Goal: Task Accomplishment & Management: Manage account settings

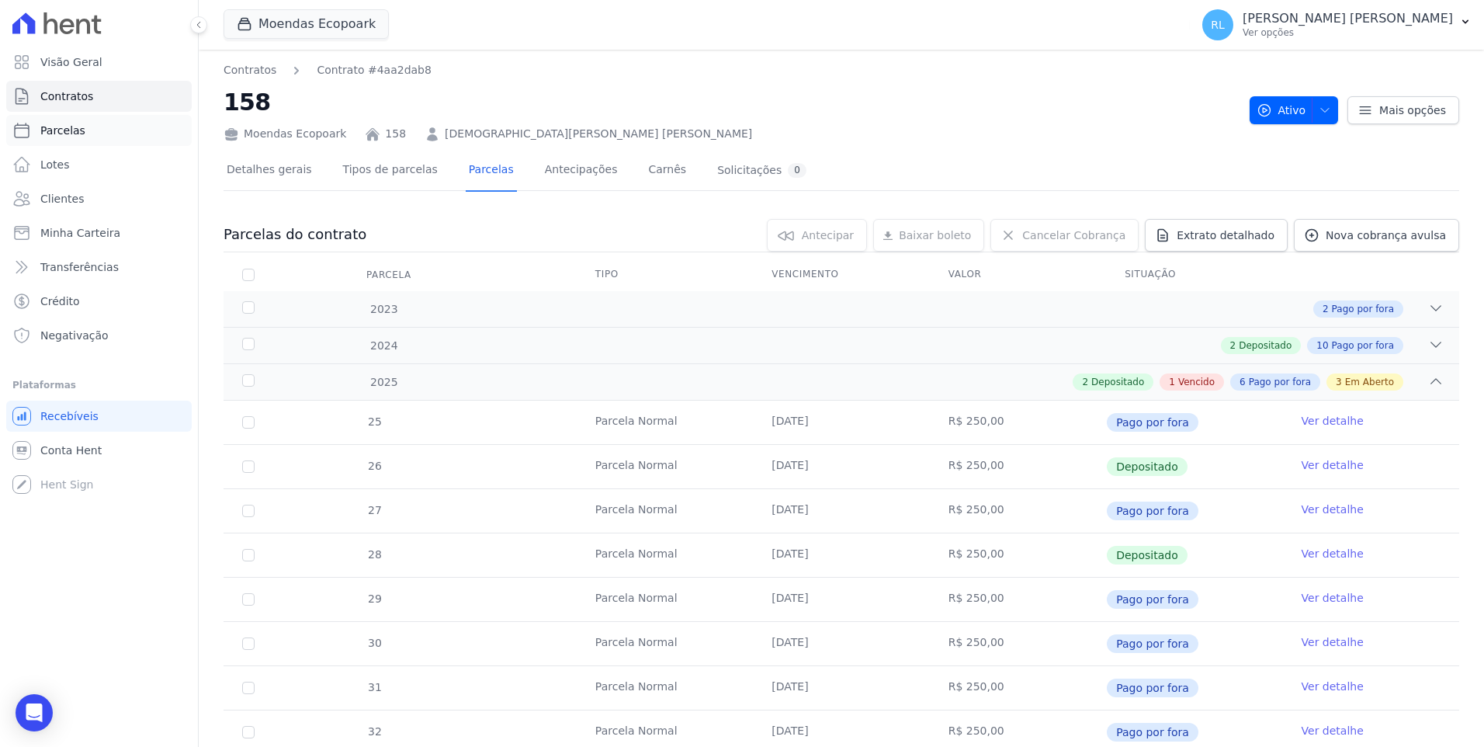
click at [102, 123] on link "Parcelas" at bounding box center [98, 130] width 185 height 31
select select
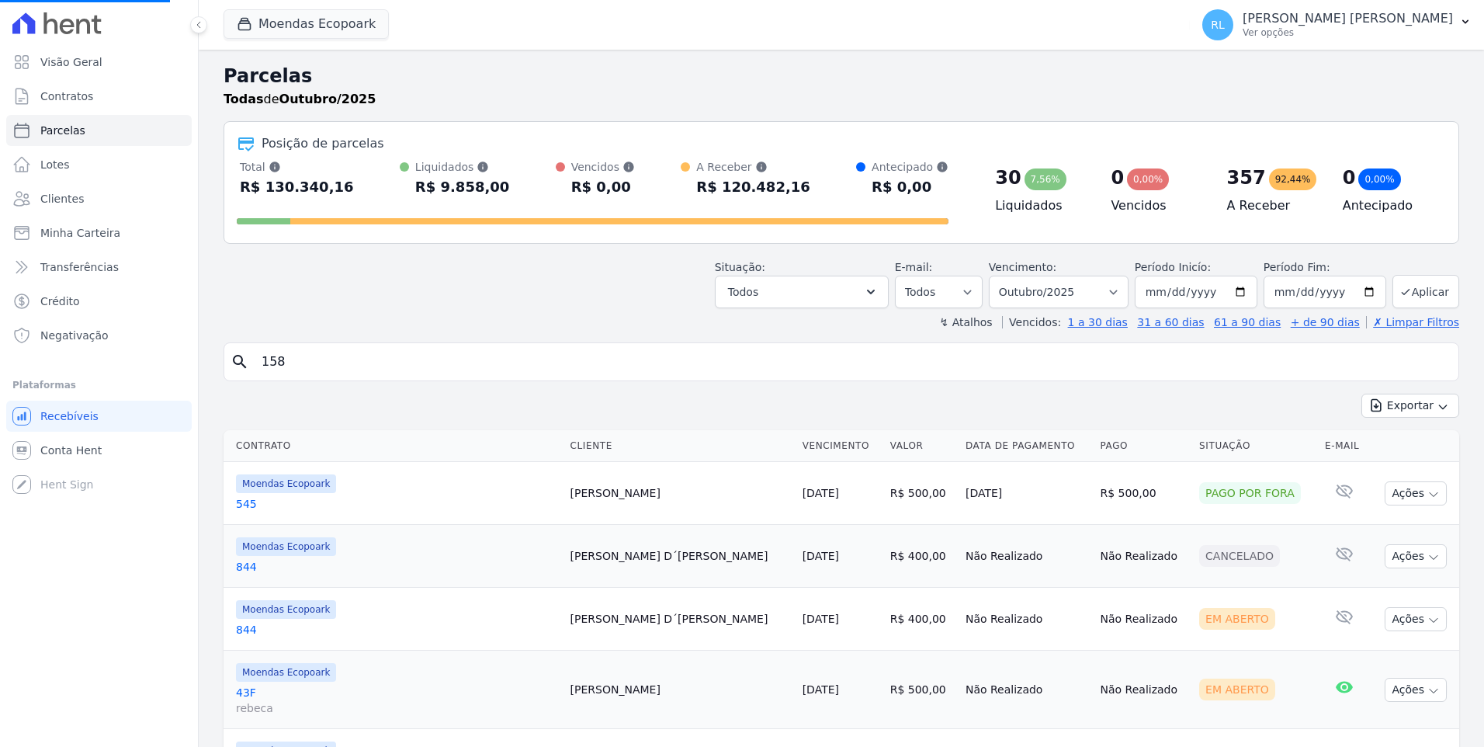
select select
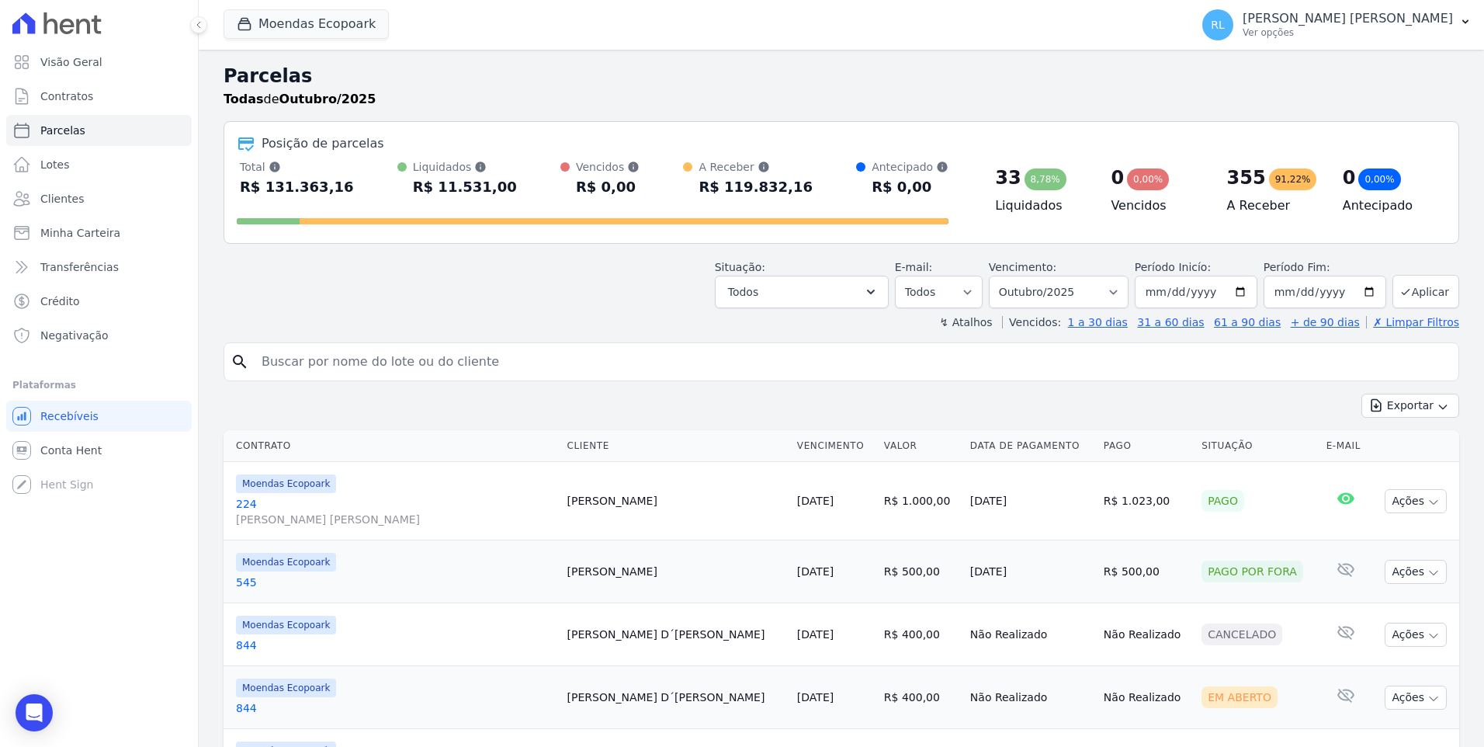
click at [357, 367] on input "search" at bounding box center [852, 361] width 1200 height 31
type input "263"
select select
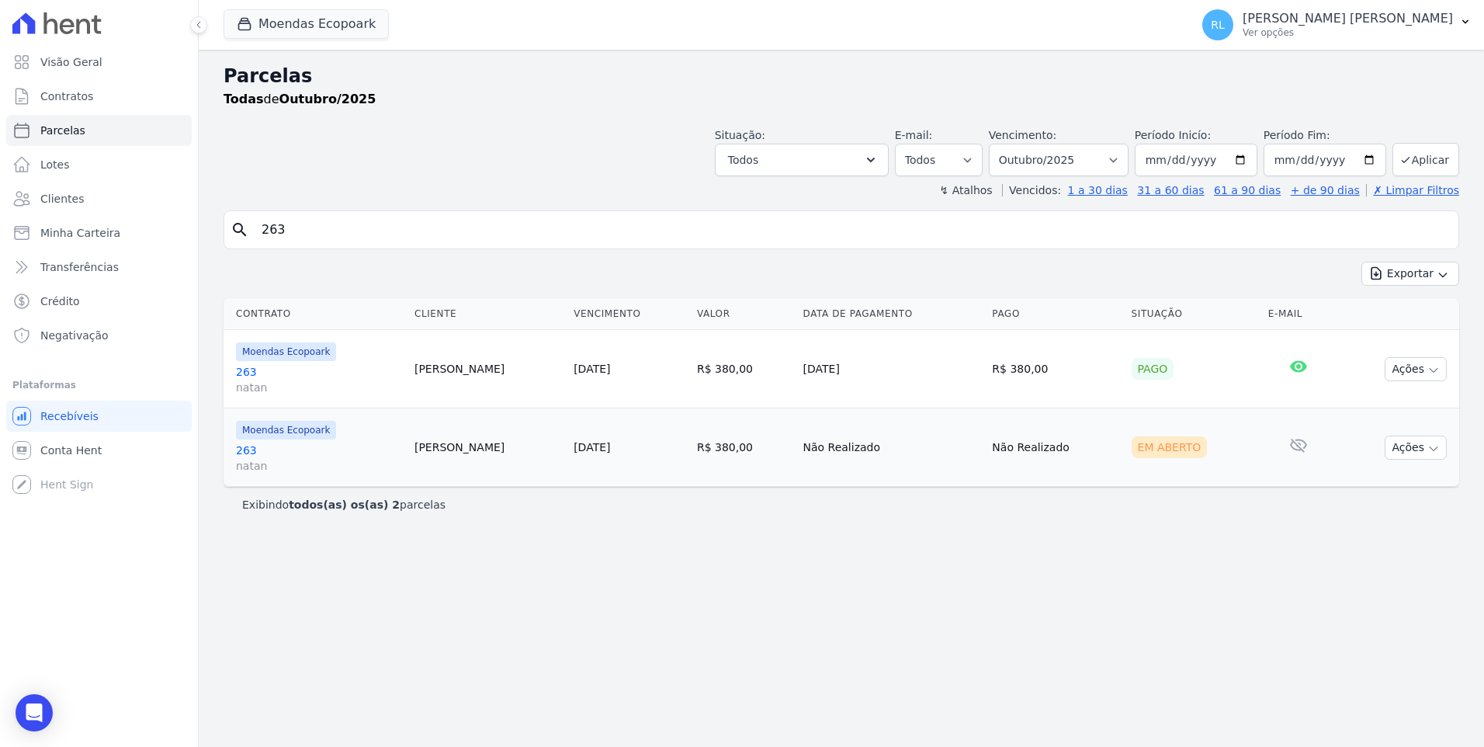
drag, startPoint x: 332, startPoint y: 243, endPoint x: 207, endPoint y: 220, distance: 127.0
click at [207, 220] on div "Parcelas Todas de Outubro/2025 Situação: Agendado Em Aberto Pago Processando Ca…" at bounding box center [841, 398] width 1285 height 697
type input "[PERSON_NAME]"
drag, startPoint x: 353, startPoint y: 239, endPoint x: 177, endPoint y: 235, distance: 176.2
click at [177, 236] on div "Visão Geral Contratos [GEOGRAPHIC_DATA] Lotes Clientes Minha Carteira Transferê…" at bounding box center [742, 373] width 1484 height 747
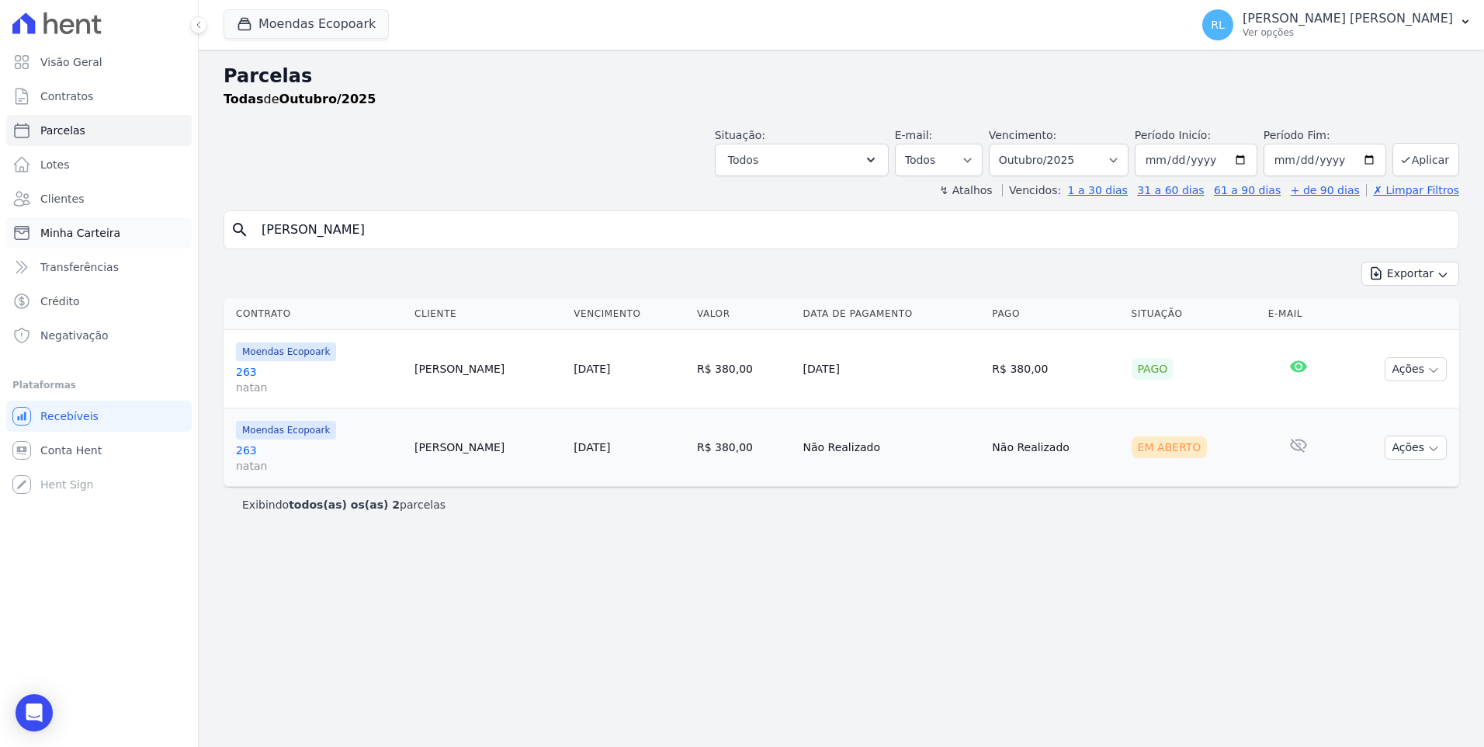
select select
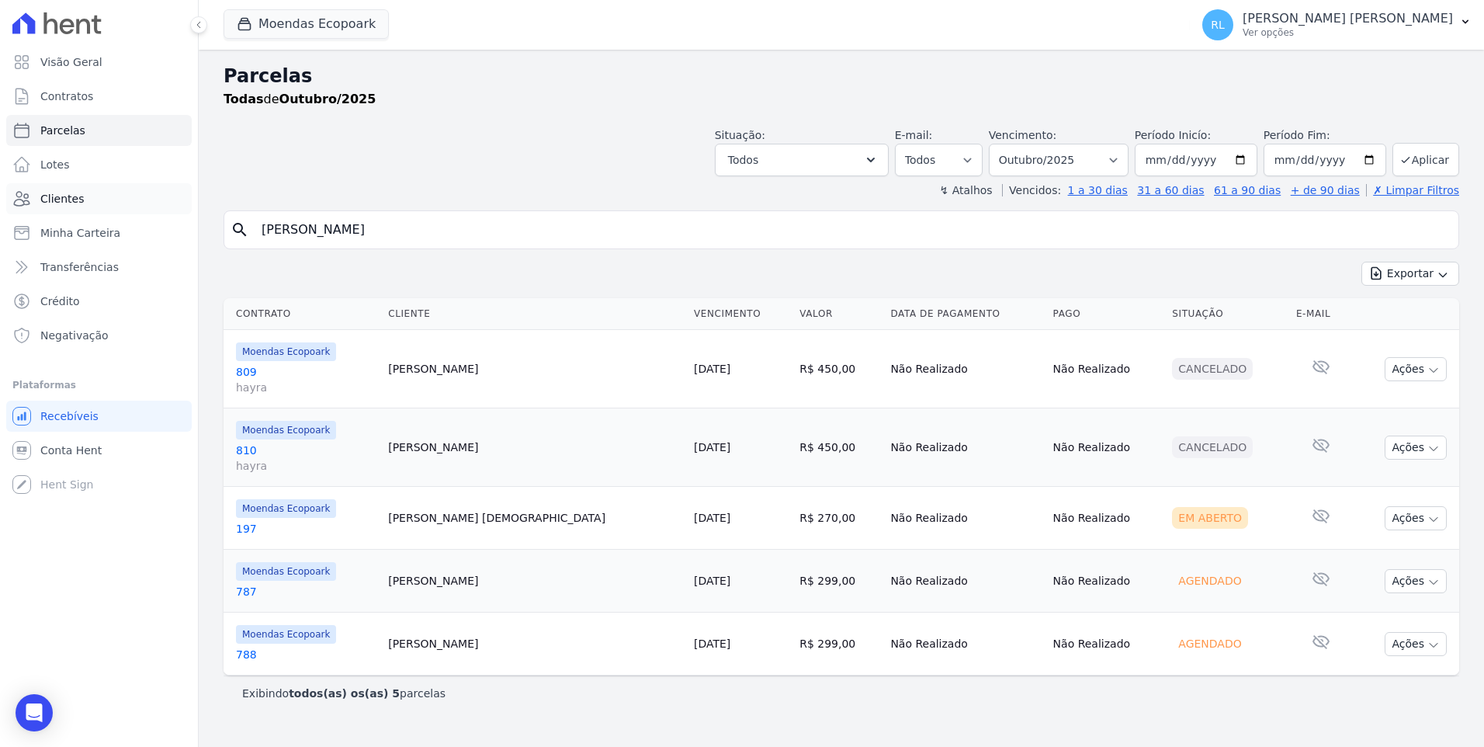
drag, startPoint x: 351, startPoint y: 225, endPoint x: 164, endPoint y: 199, distance: 188.8
click at [164, 199] on div "Visão Geral Contratos [GEOGRAPHIC_DATA] Lotes Clientes Minha Carteira Transferê…" at bounding box center [742, 373] width 1484 height 747
type input "ionabe"
select select
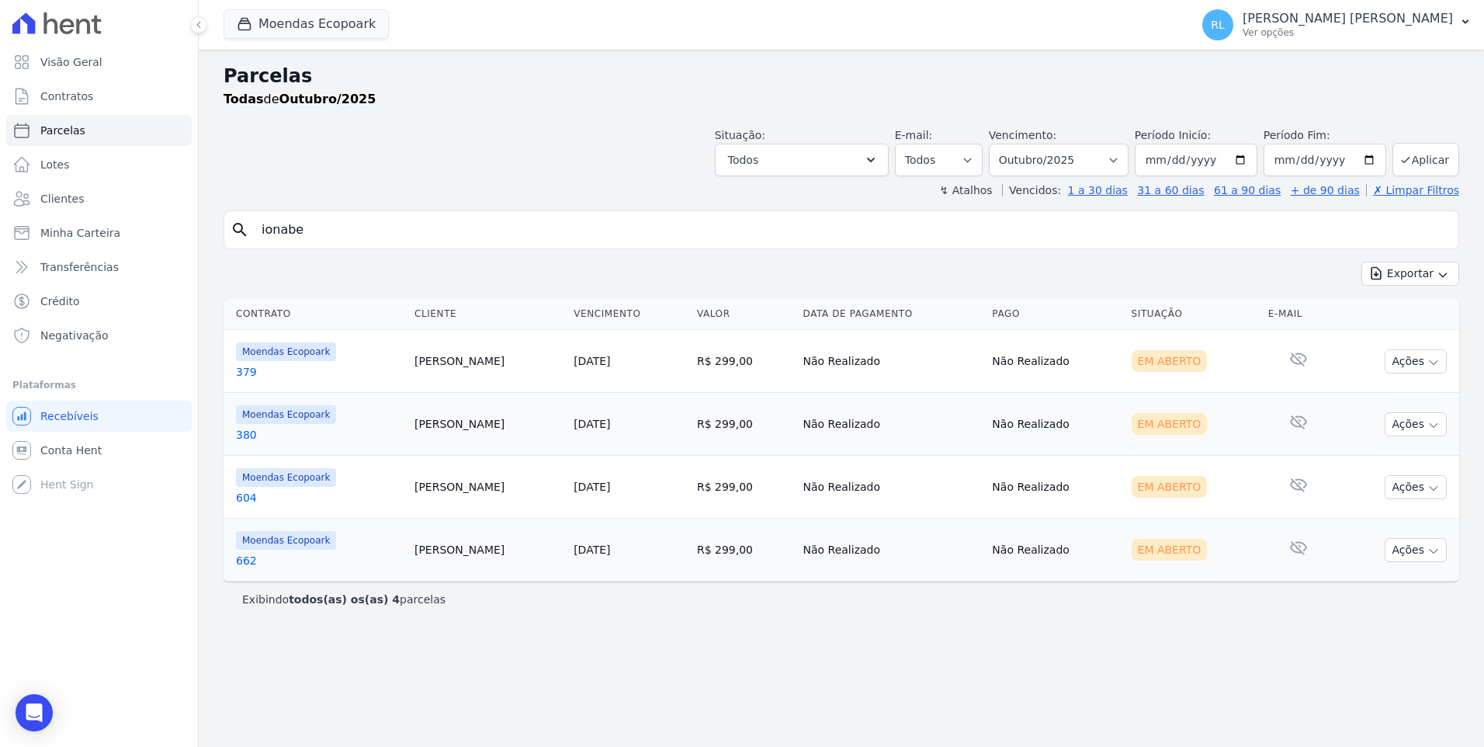
click at [248, 366] on link "379" at bounding box center [319, 372] width 166 height 16
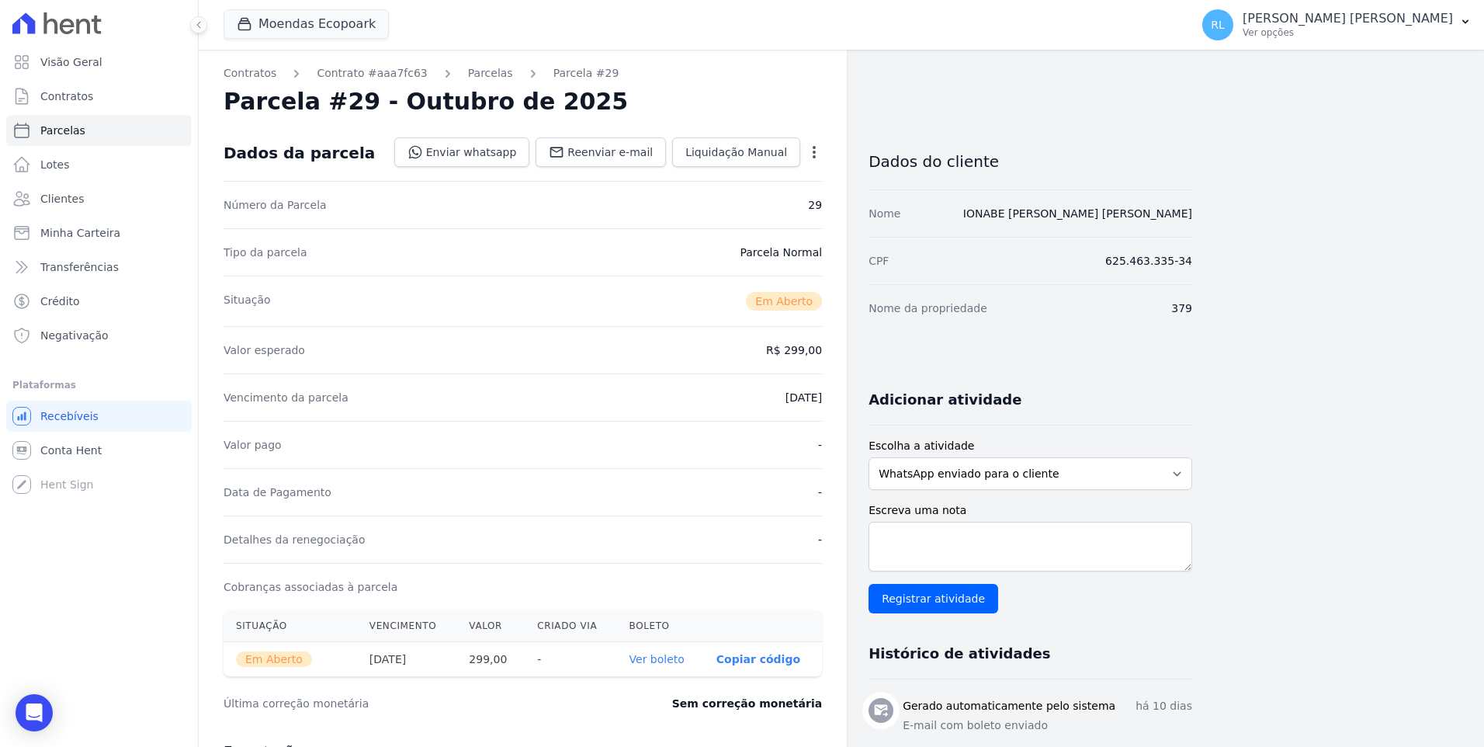
click at [474, 82] on div "Contratos Contrato #aaa7fc63 [GEOGRAPHIC_DATA] Parcela #29 [GEOGRAPHIC_DATA] #2…" at bounding box center [523, 550] width 648 height 1001
click at [473, 76] on link "Parcelas" at bounding box center [490, 73] width 45 height 16
select select
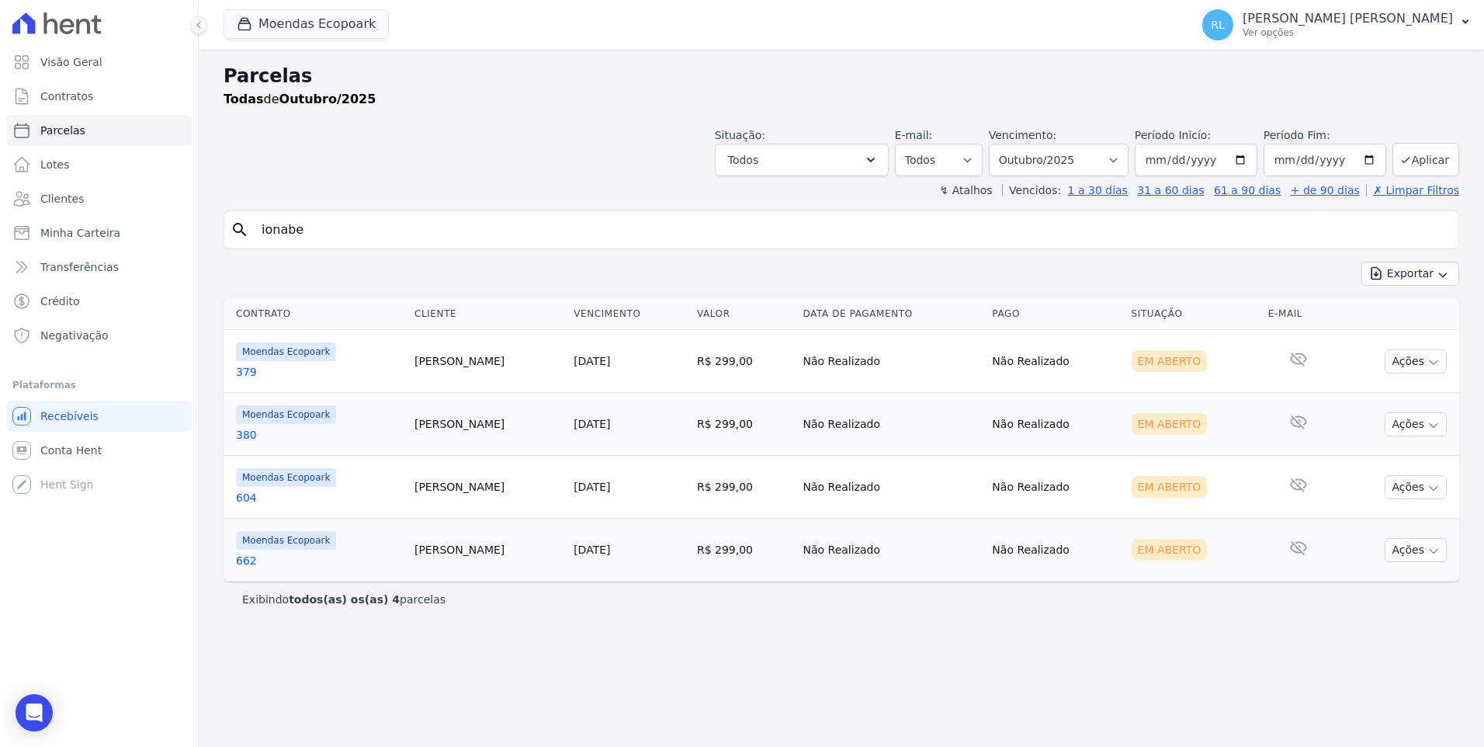
click at [248, 435] on link "380" at bounding box center [319, 435] width 166 height 16
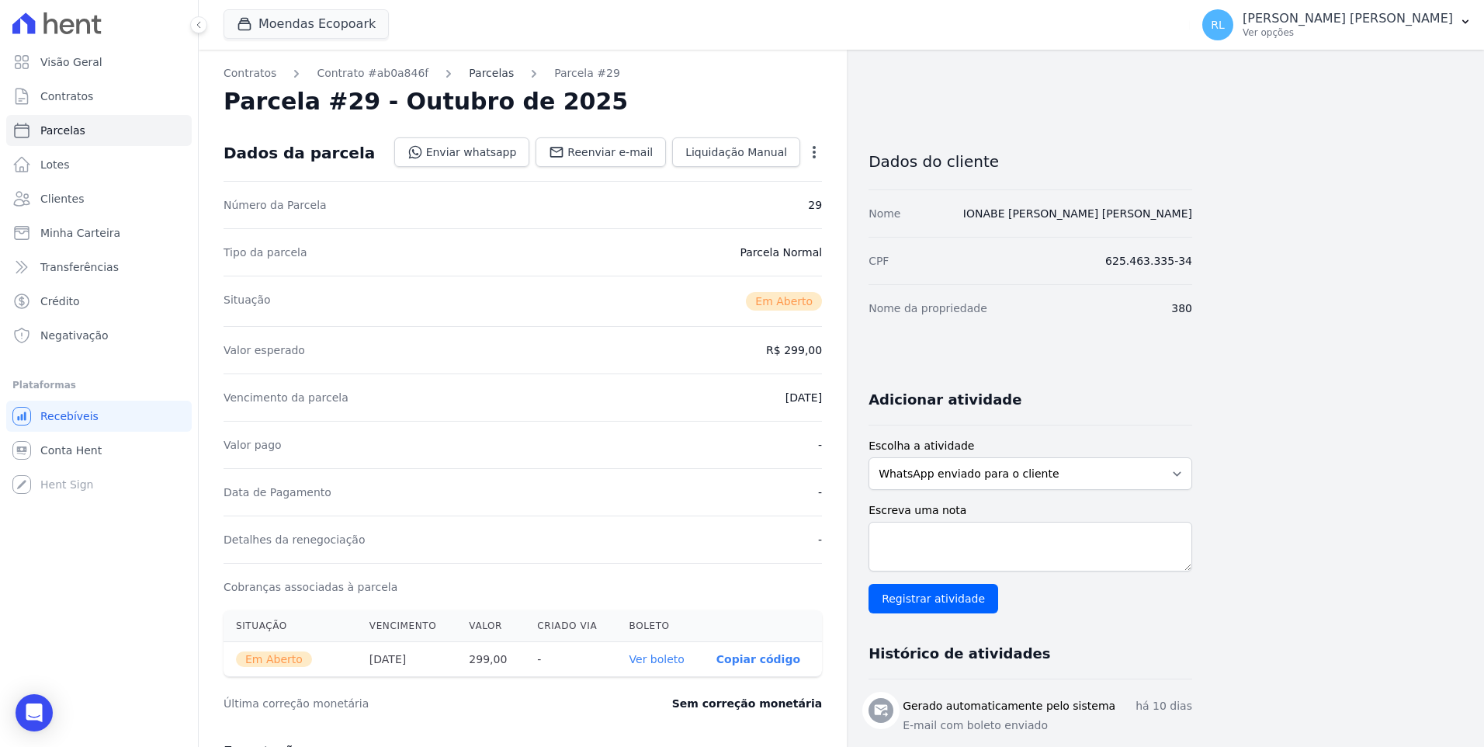
click at [477, 74] on link "Parcelas" at bounding box center [491, 73] width 45 height 16
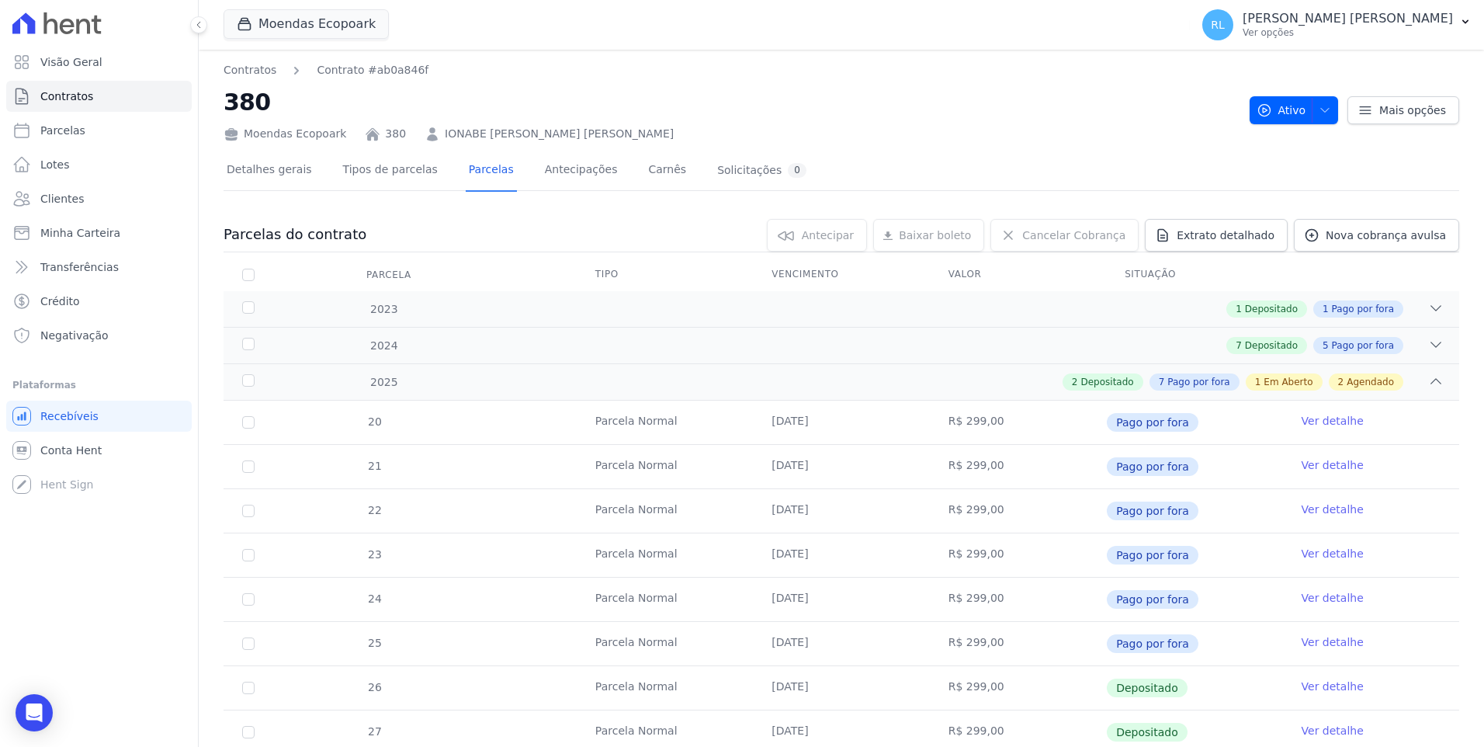
scroll to position [310, 0]
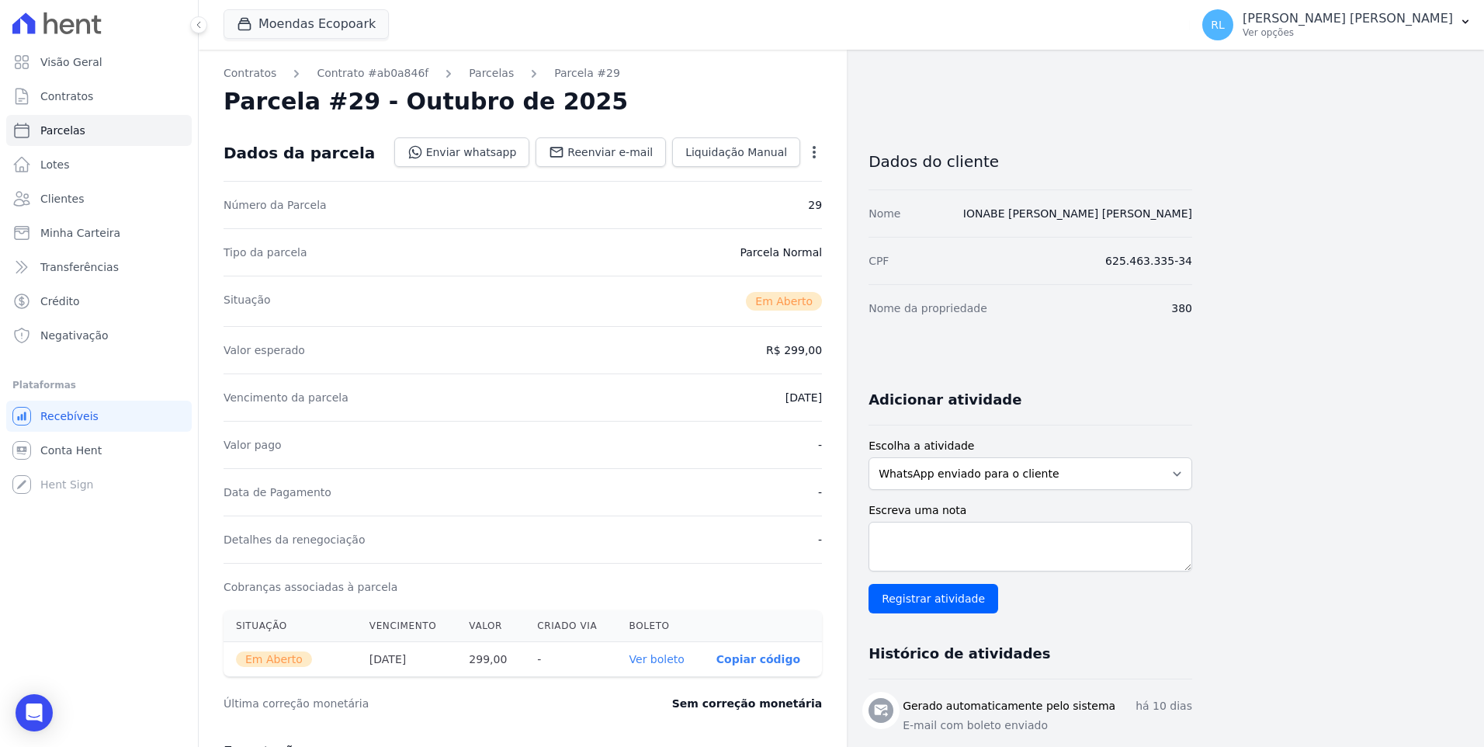
select select
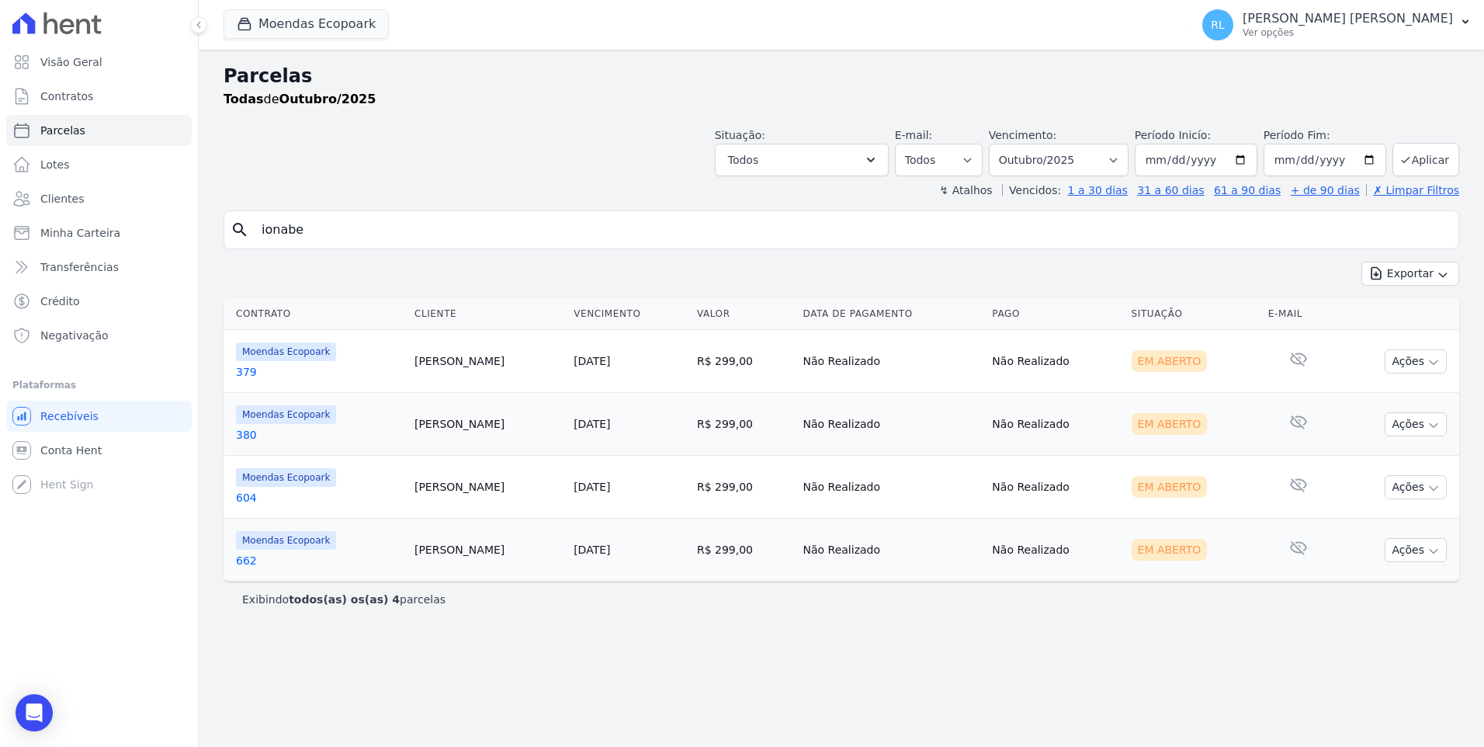
click at [239, 500] on link "604" at bounding box center [319, 498] width 166 height 16
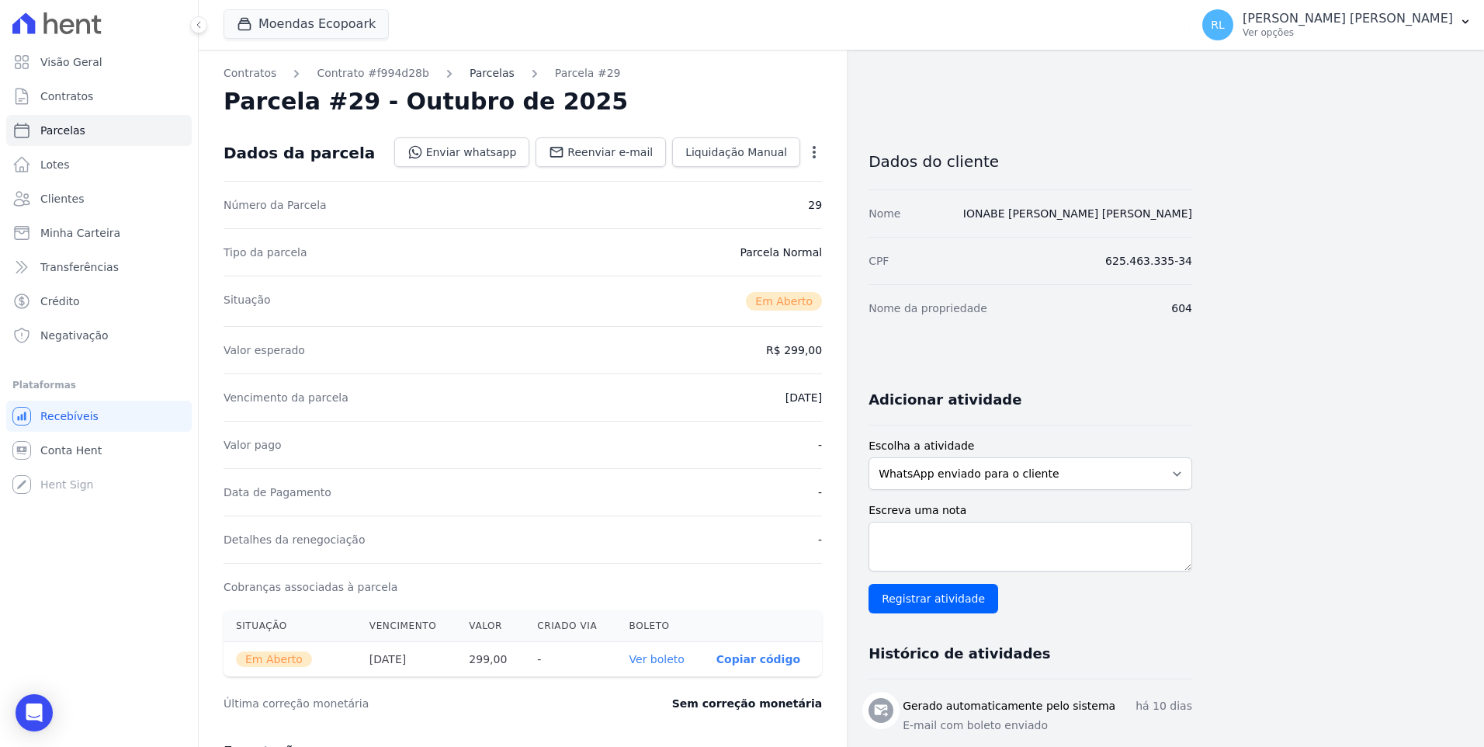
click at [476, 75] on link "Parcelas" at bounding box center [492, 73] width 45 height 16
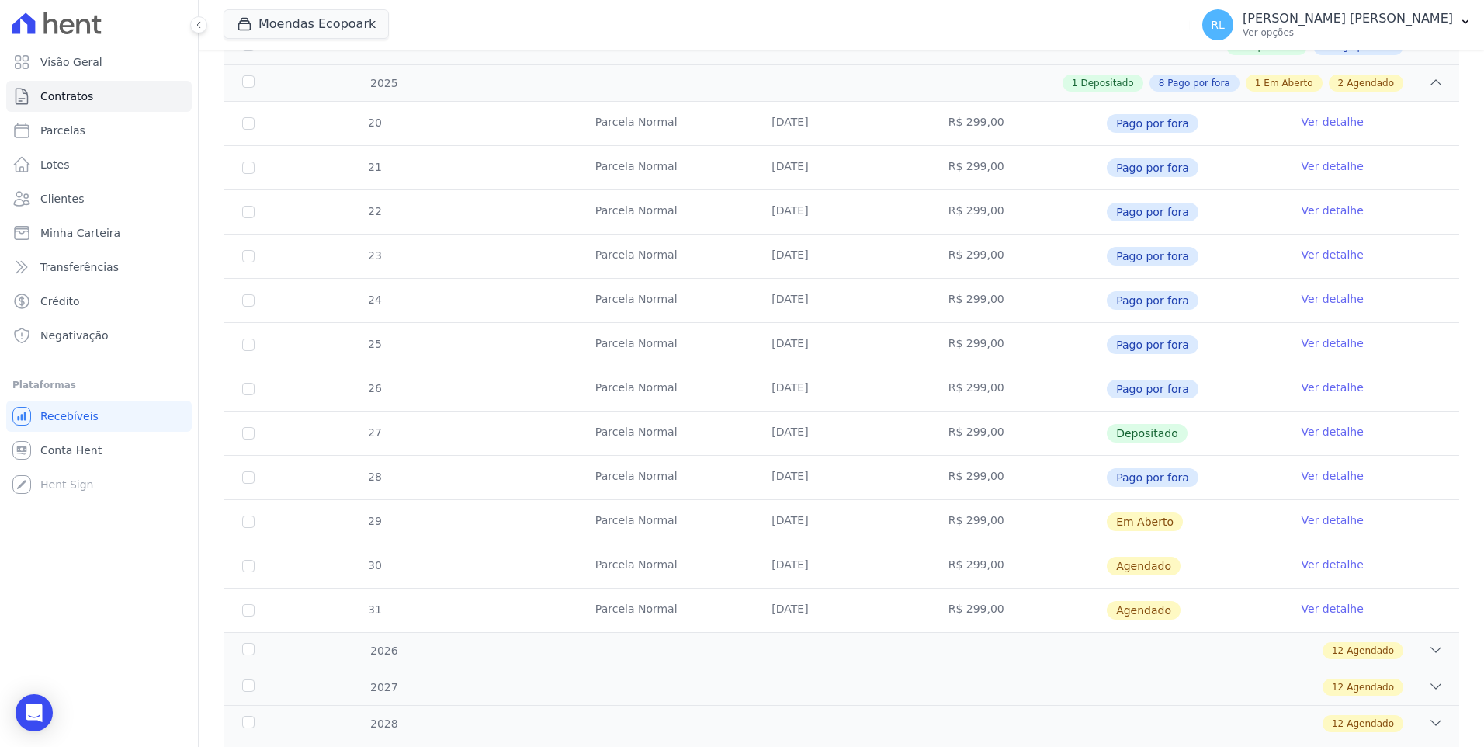
scroll to position [310, 0]
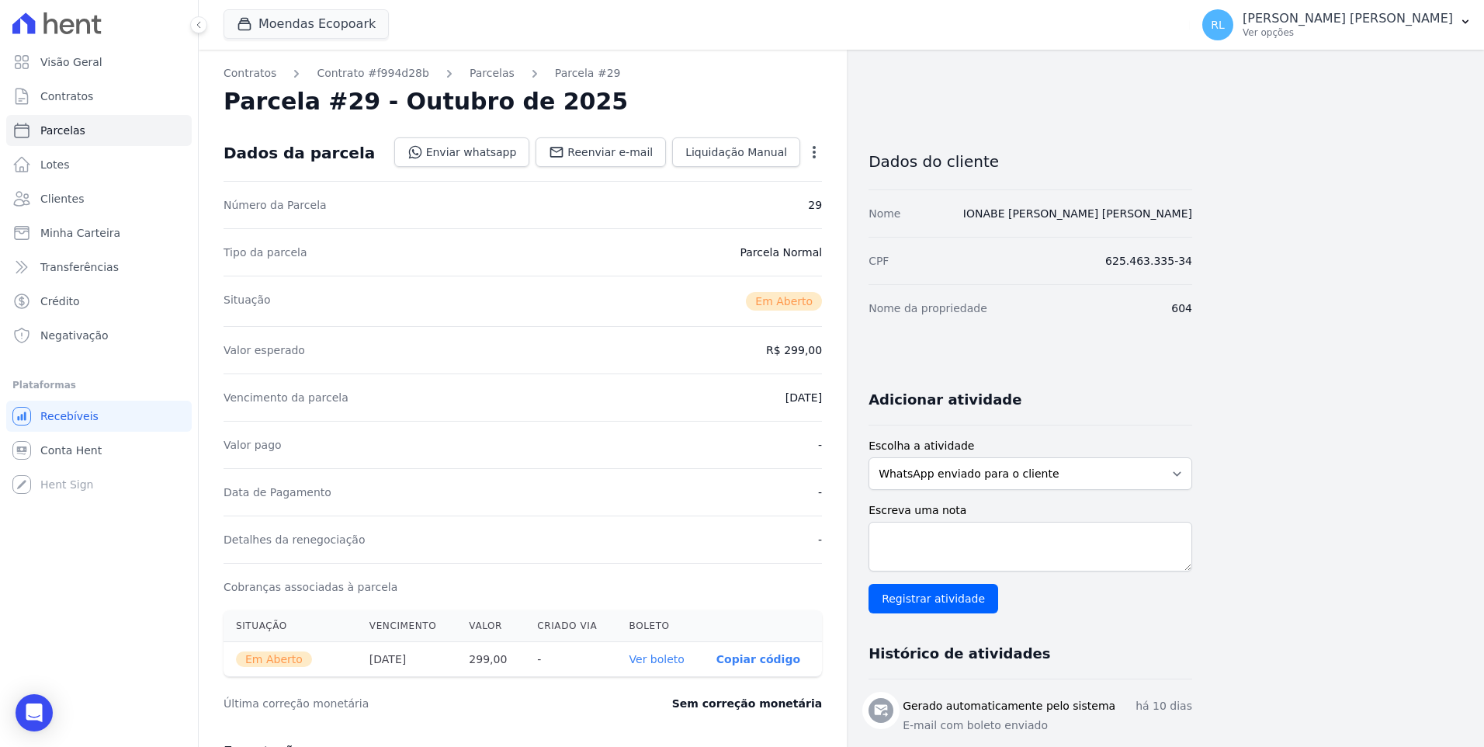
select select
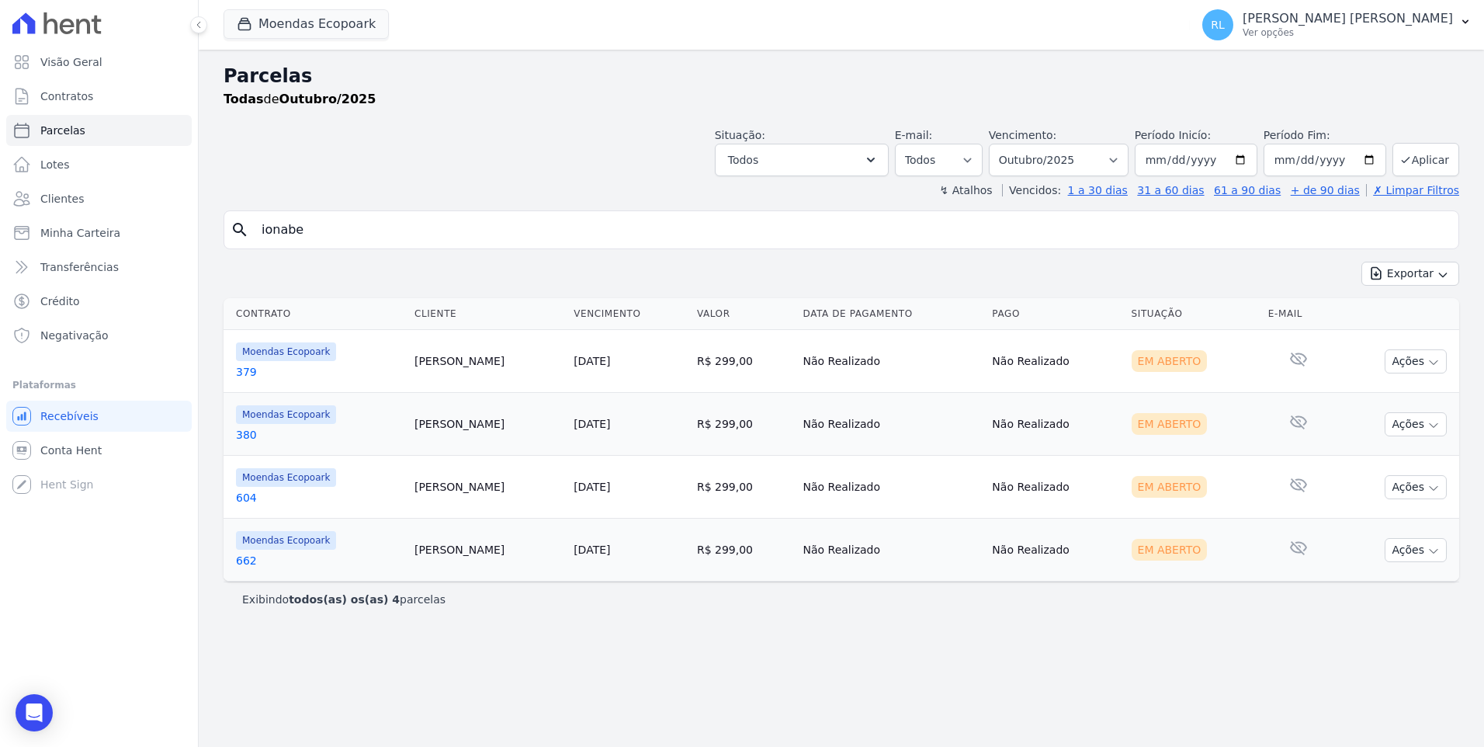
click at [241, 563] on link "662" at bounding box center [319, 561] width 166 height 16
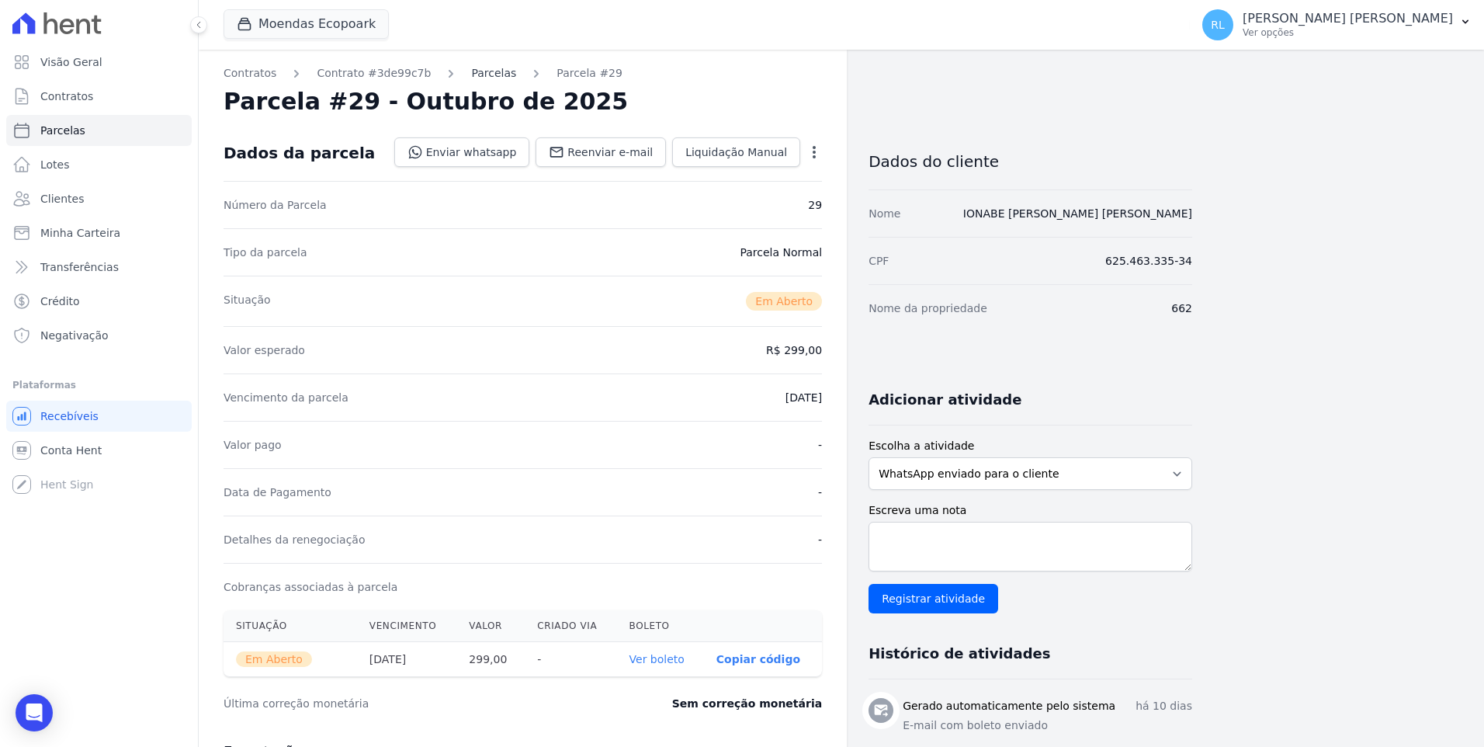
click at [471, 72] on link "Parcelas" at bounding box center [493, 73] width 45 height 16
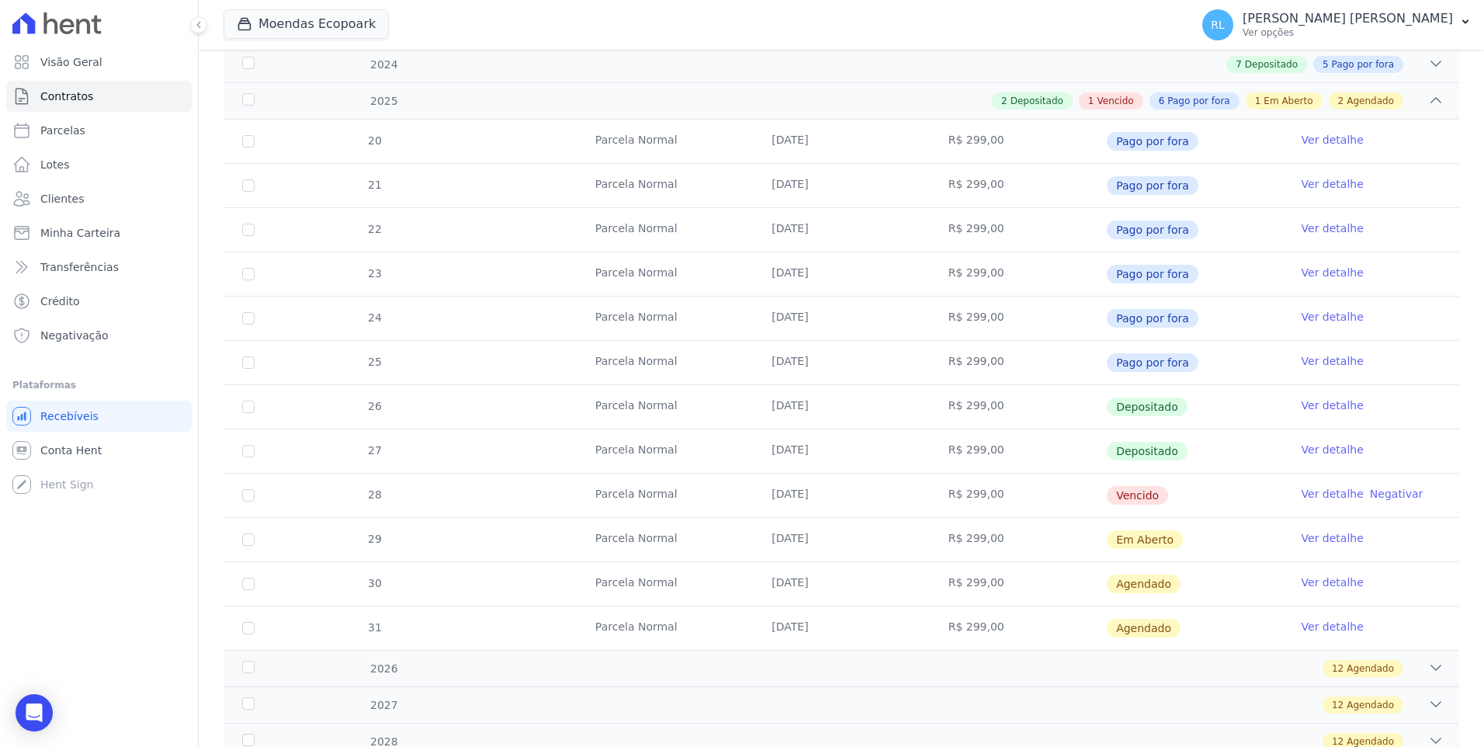
scroll to position [310, 0]
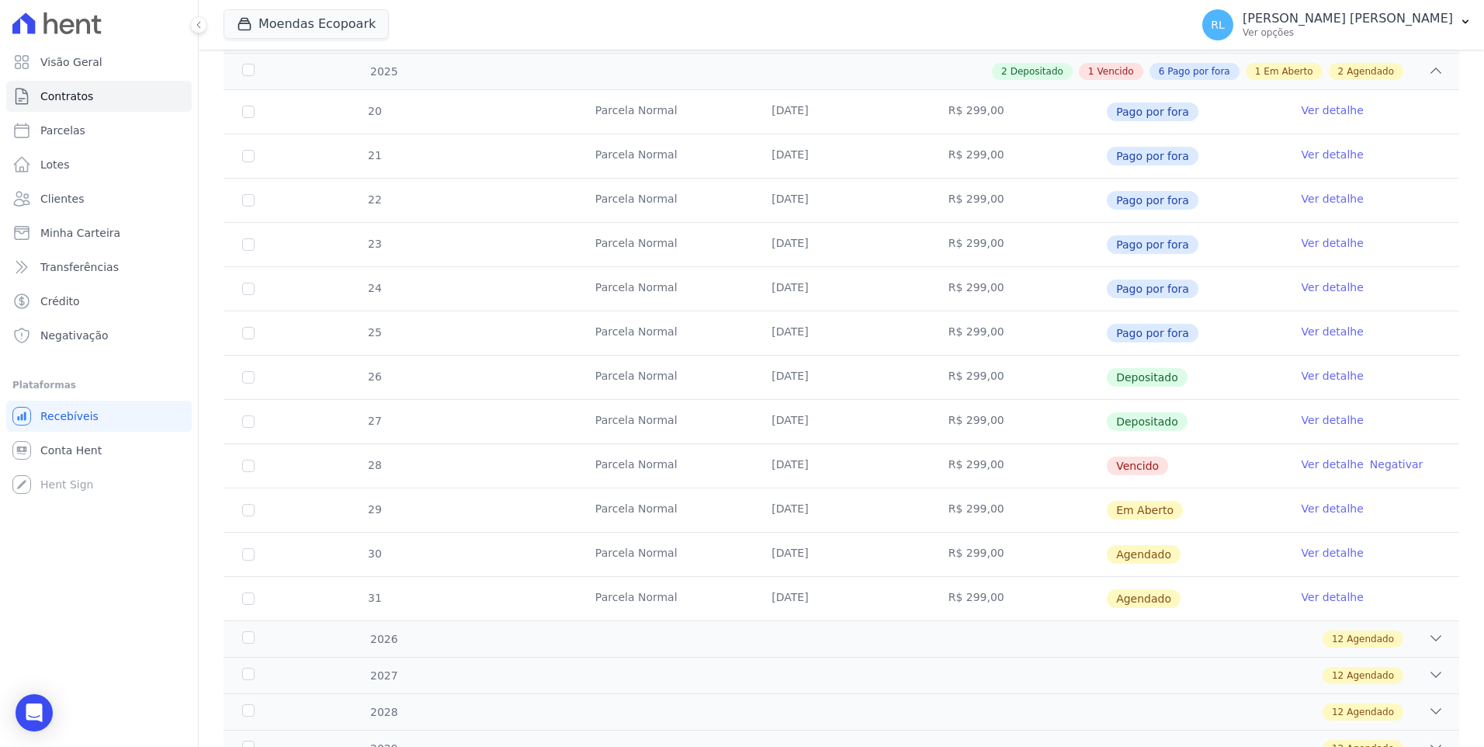
click at [1313, 459] on link "Ver detalhe" at bounding box center [1333, 464] width 62 height 16
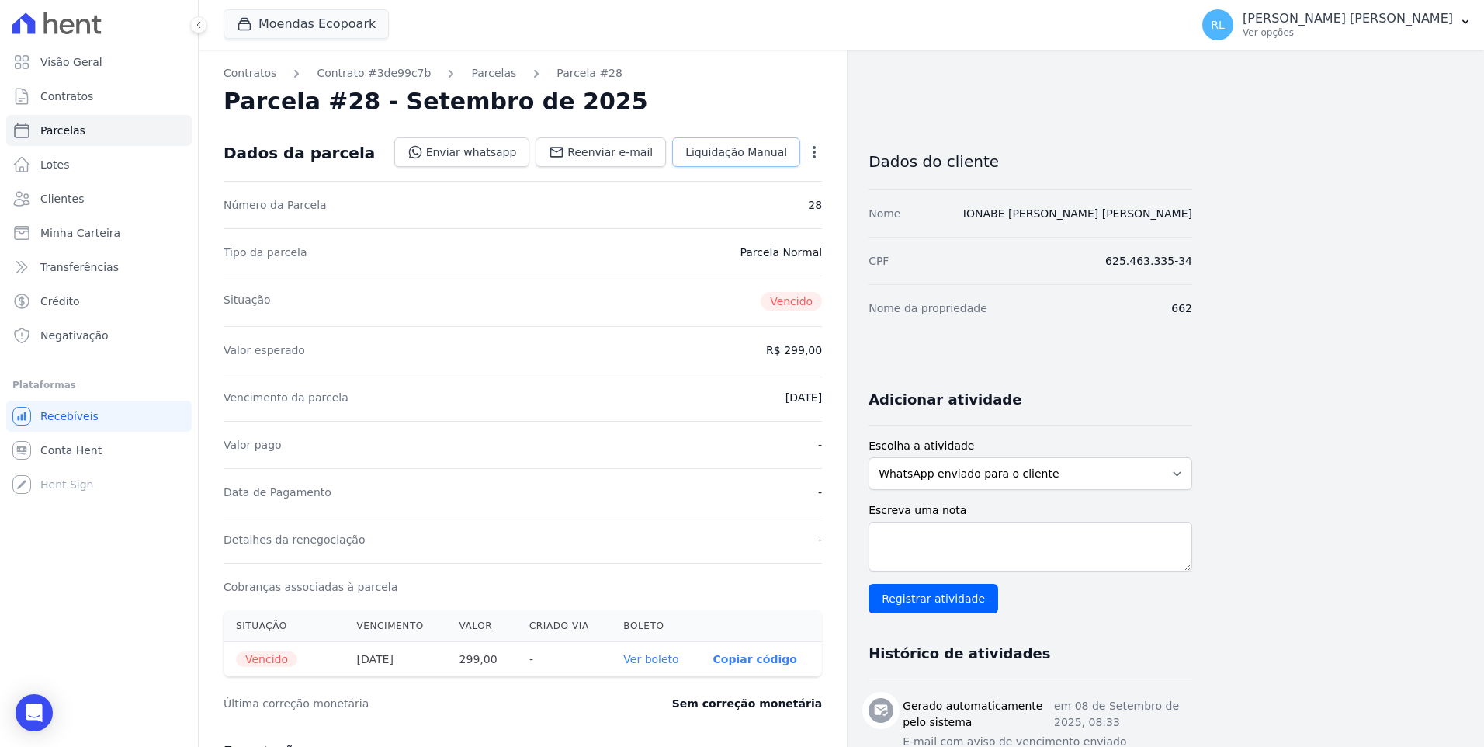
click at [734, 152] on span "Liquidação Manual" at bounding box center [736, 152] width 102 height 16
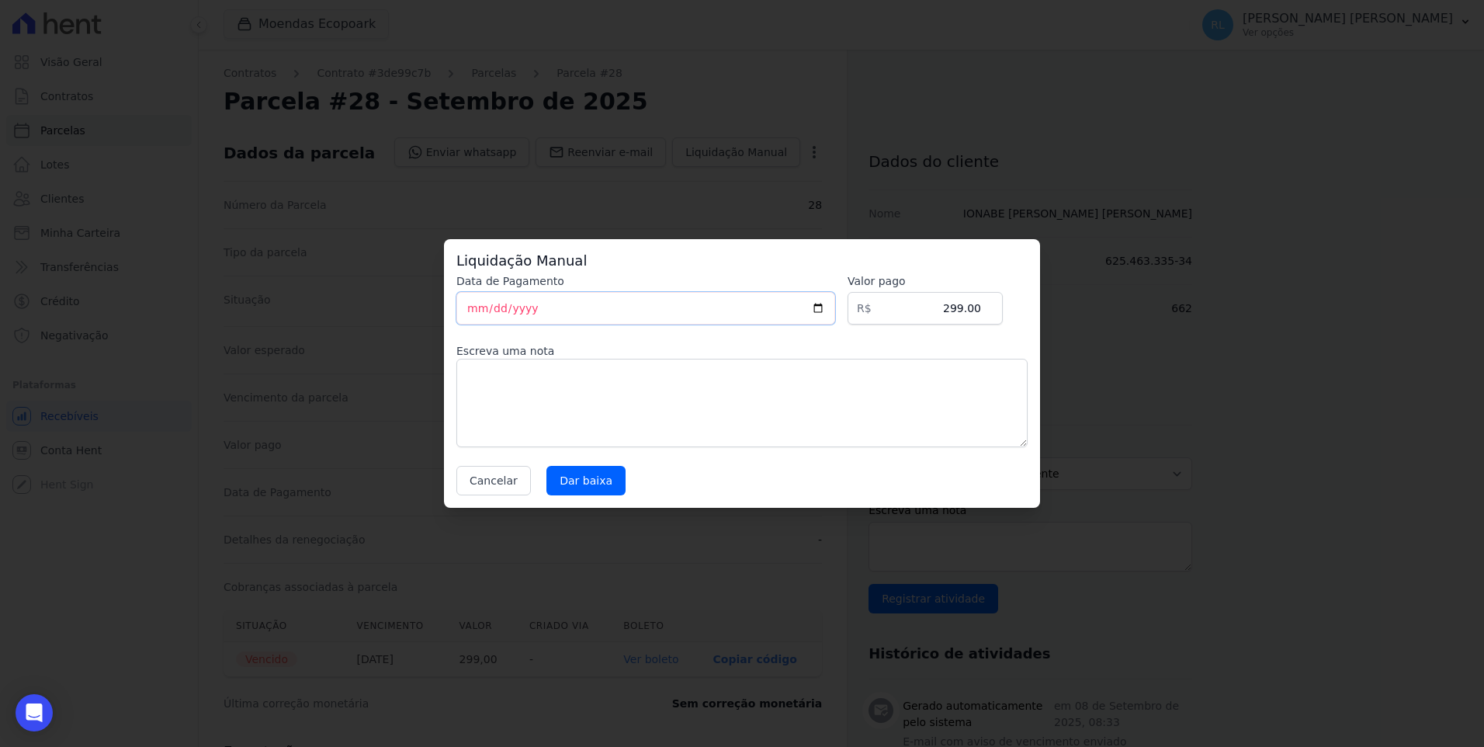
click at [477, 306] on input "[DATE]" at bounding box center [645, 308] width 379 height 33
type input "[DATE]"
click at [513, 395] on textarea at bounding box center [741, 403] width 571 height 88
type textarea "pix"
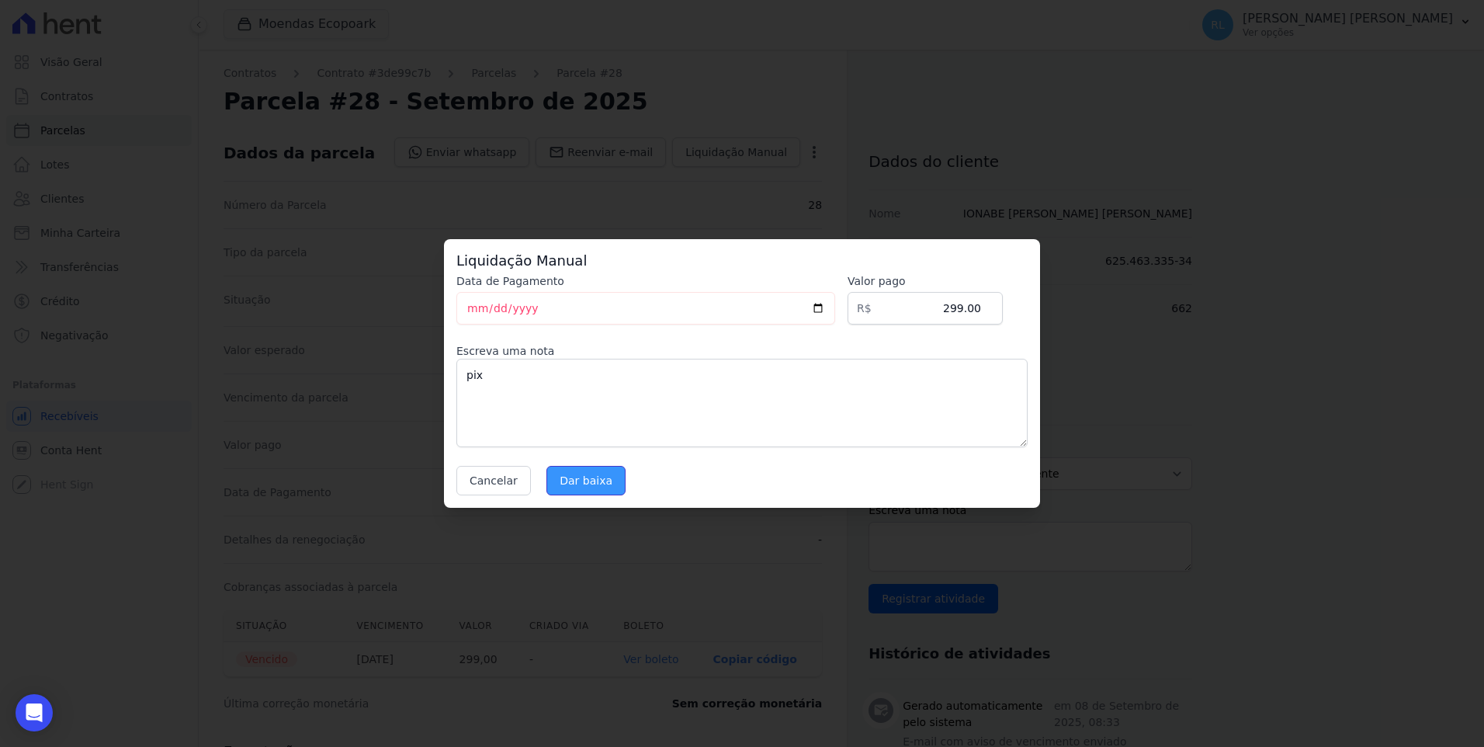
click at [585, 482] on input "Dar baixa" at bounding box center [585, 480] width 79 height 29
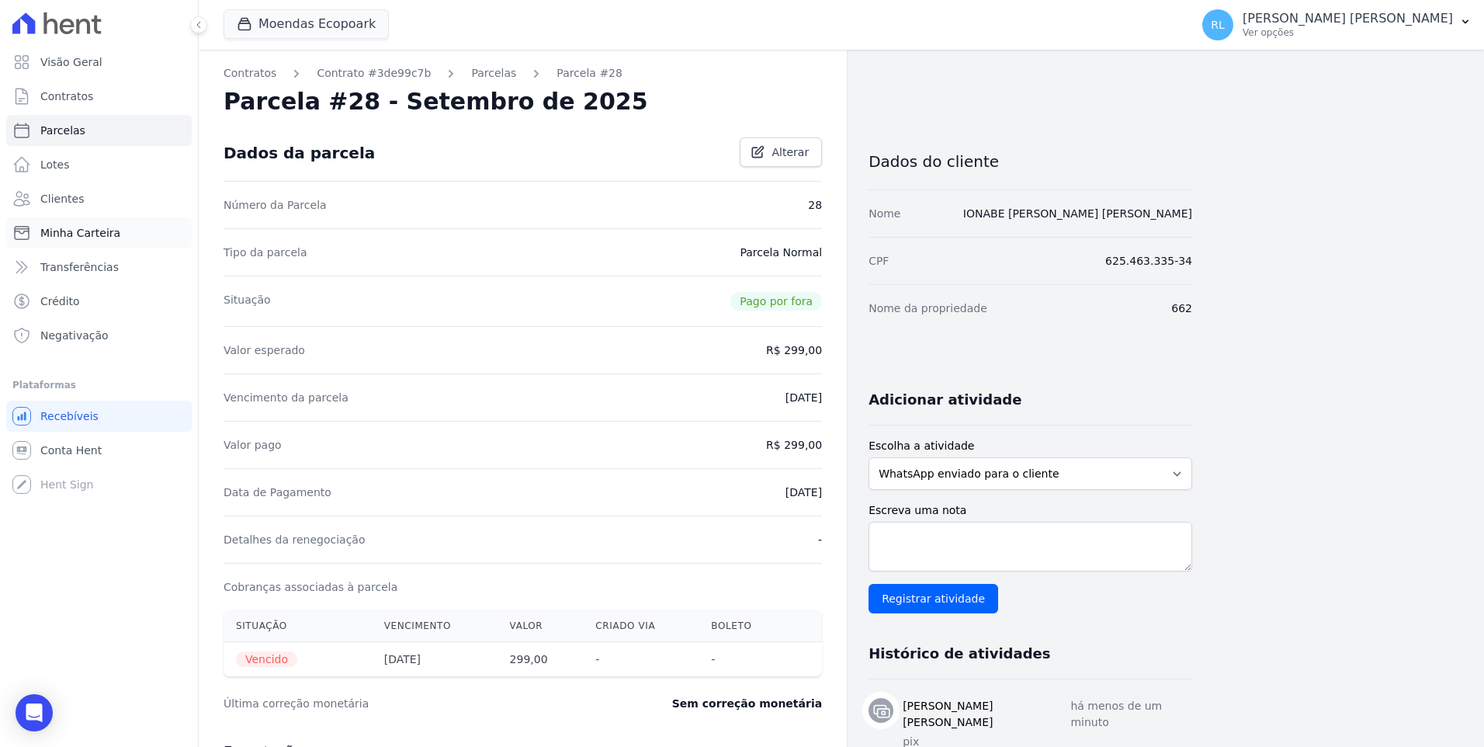
click at [94, 233] on span "Minha Carteira" at bounding box center [80, 233] width 80 height 16
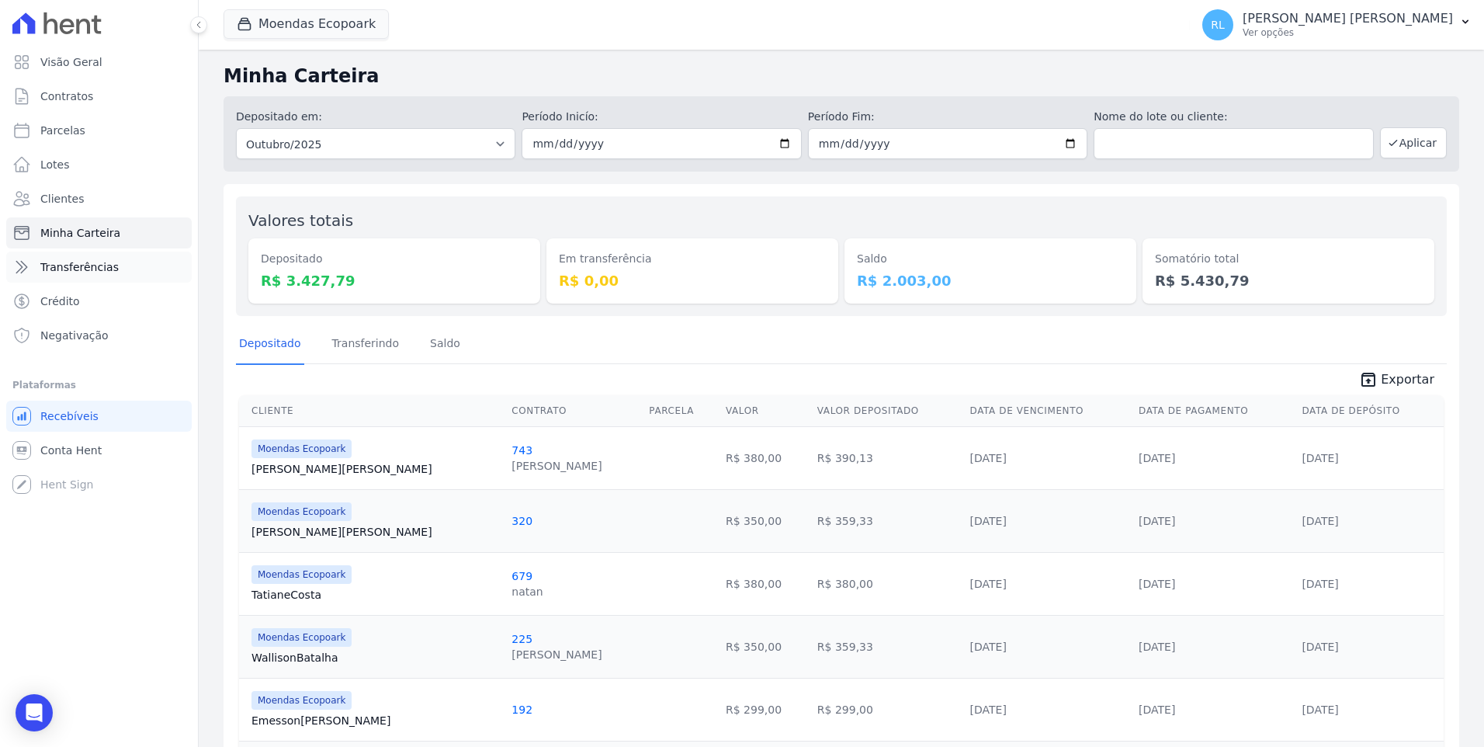
click at [108, 271] on span "Transferências" at bounding box center [79, 267] width 78 height 16
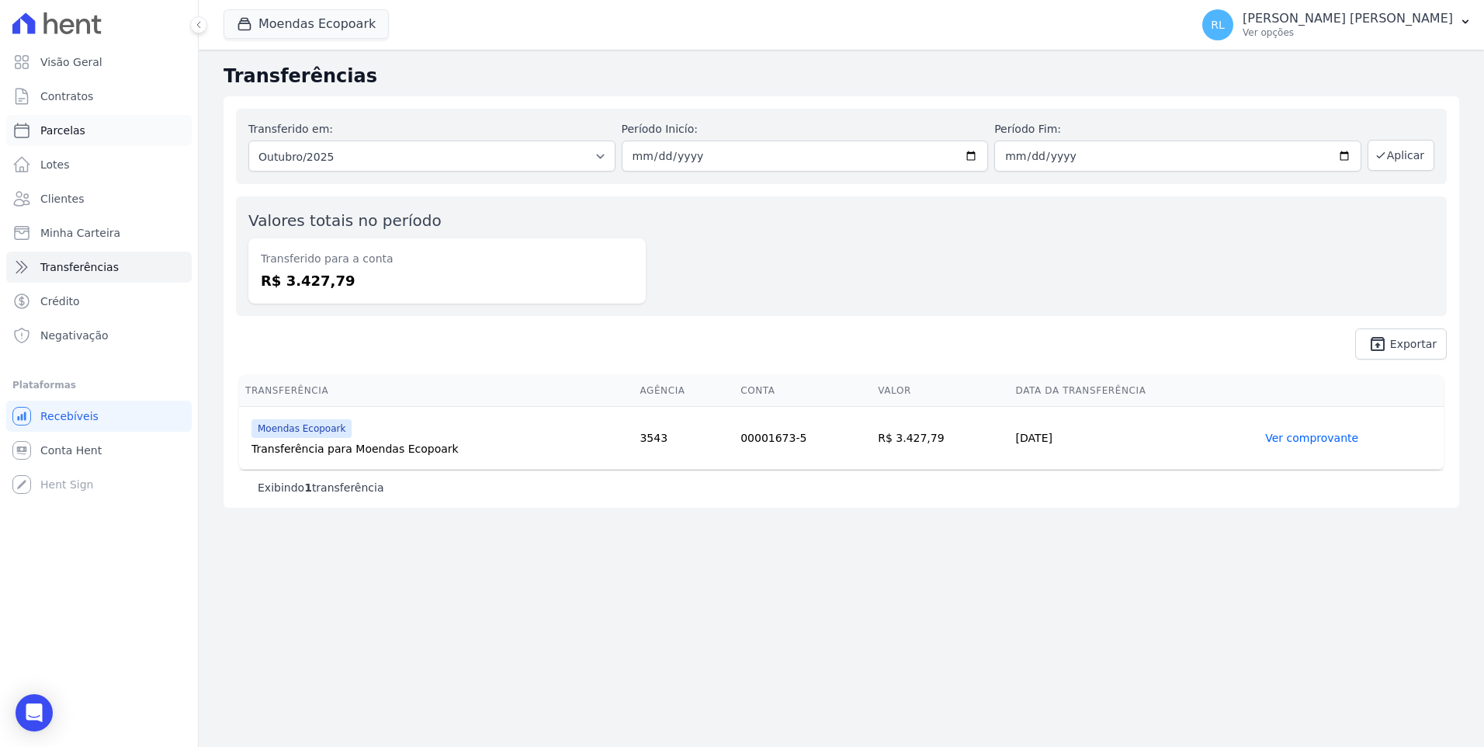
click at [90, 133] on link "Parcelas" at bounding box center [98, 130] width 185 height 31
select select
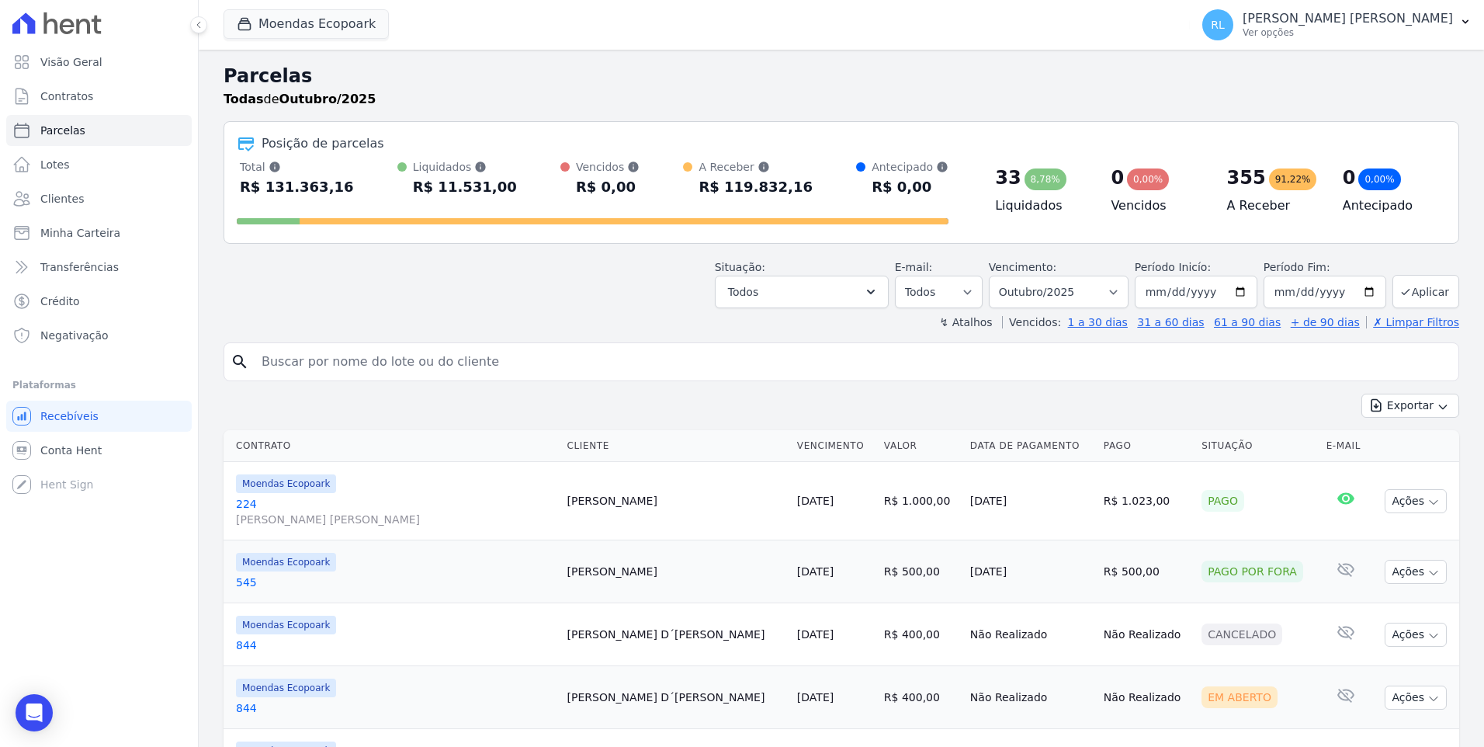
click at [401, 377] on div "search" at bounding box center [842, 361] width 1236 height 39
click at [400, 373] on input "search" at bounding box center [852, 361] width 1200 height 31
type input "650"
select select
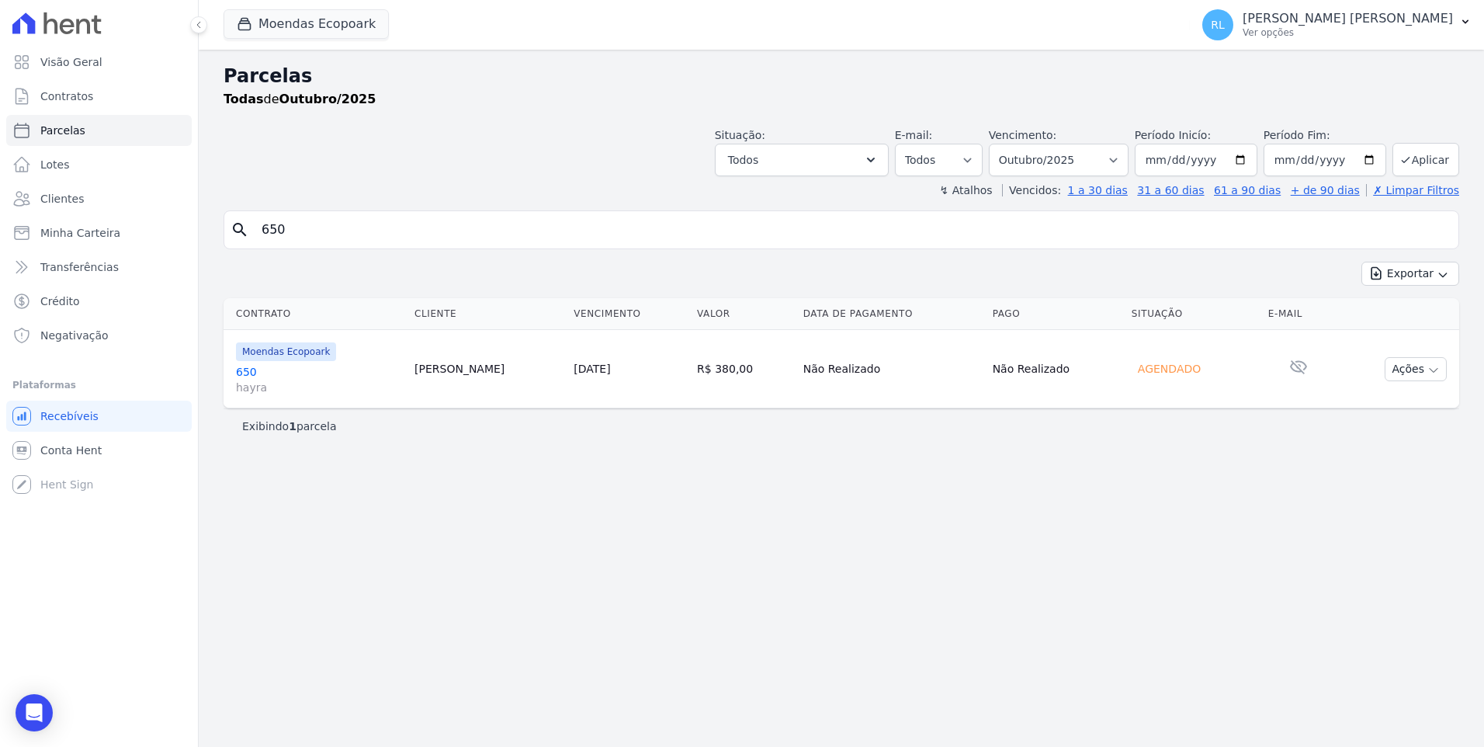
click at [250, 370] on link "650 hayra" at bounding box center [319, 379] width 166 height 31
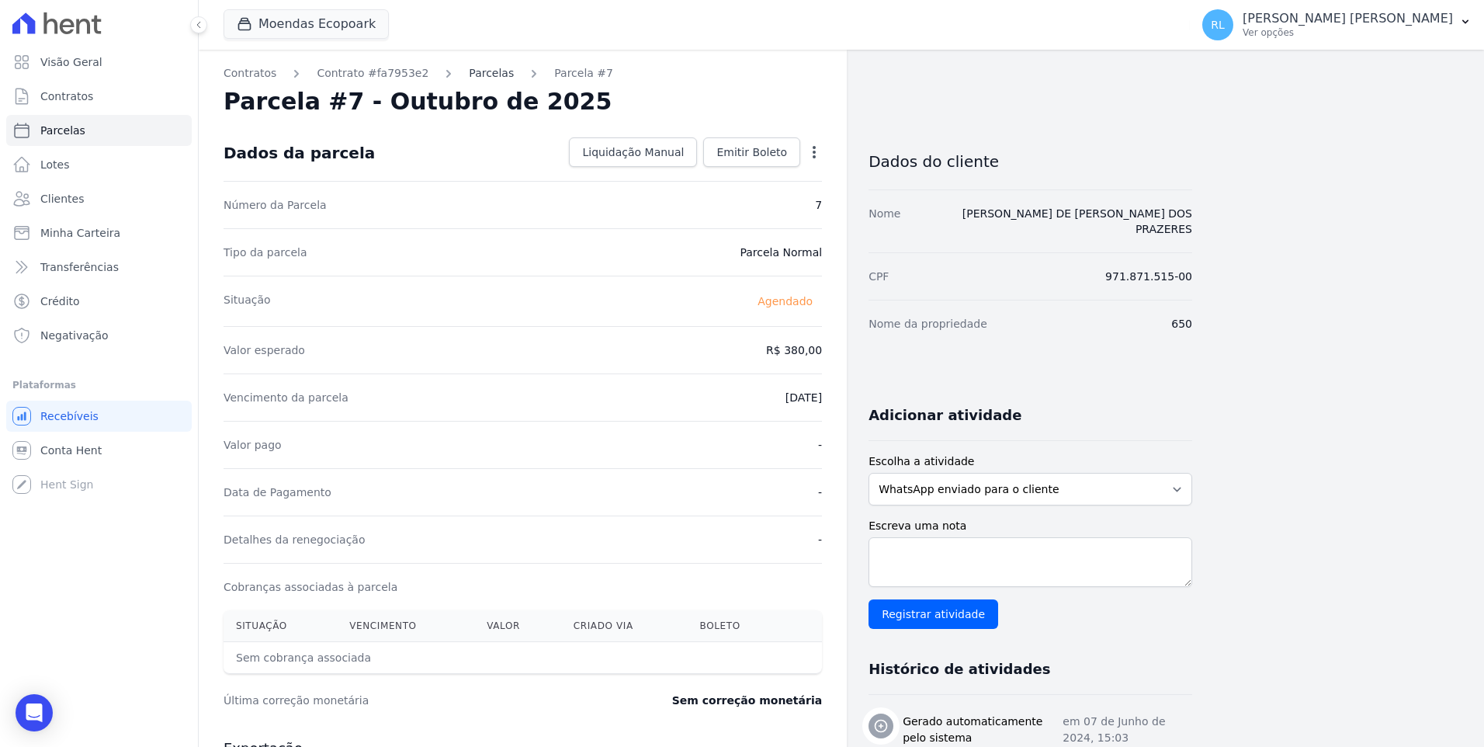
click at [476, 78] on link "Parcelas" at bounding box center [491, 73] width 45 height 16
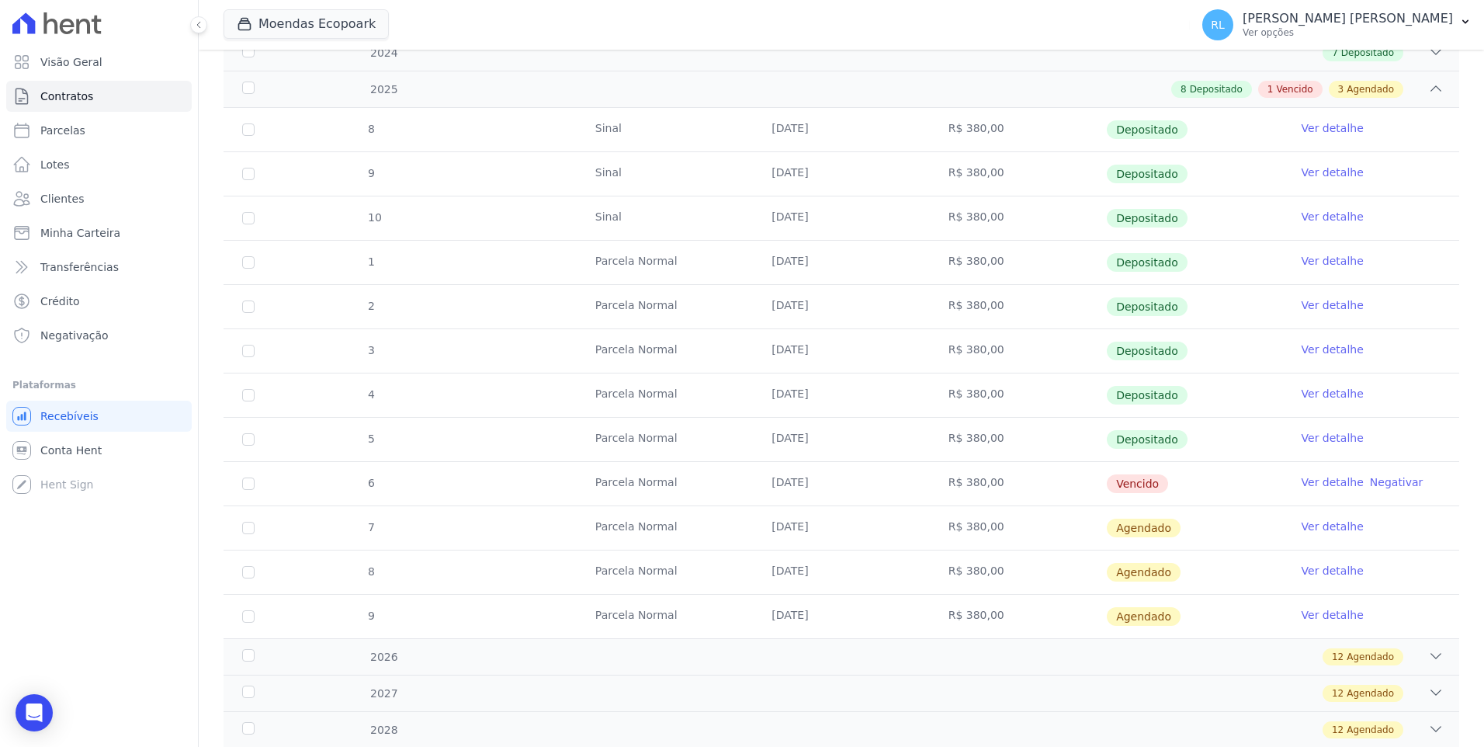
scroll to position [310, 0]
